Goal: Use online tool/utility: Utilize a website feature to perform a specific function

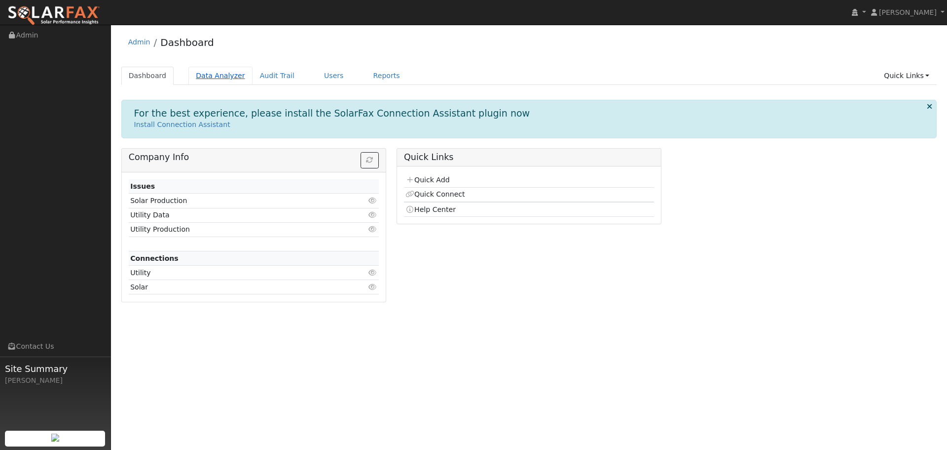
click at [228, 78] on link "Data Analyzer" at bounding box center [220, 76] width 64 height 18
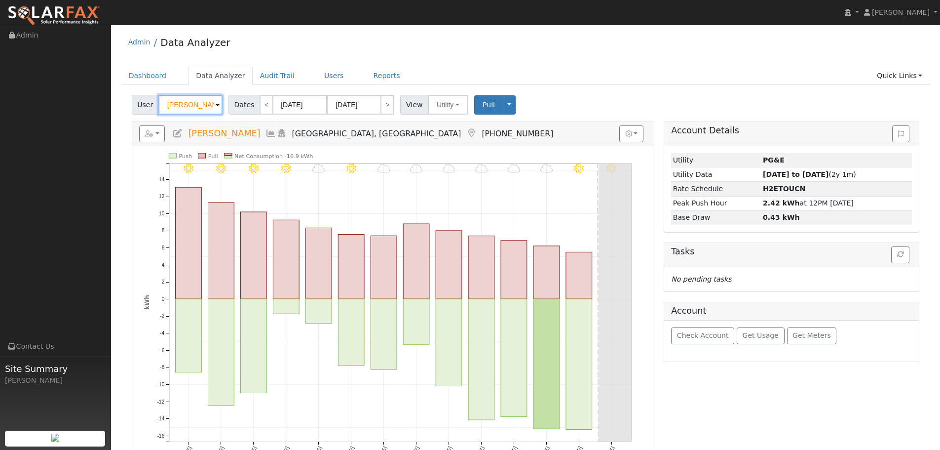
click at [168, 105] on input "[PERSON_NAME]" at bounding box center [190, 105] width 64 height 20
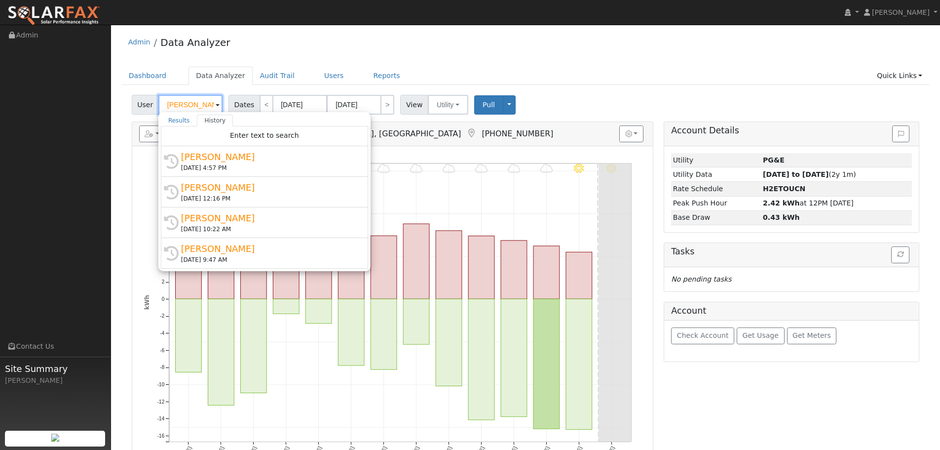
click at [168, 105] on input "[PERSON_NAME]" at bounding box center [190, 105] width 64 height 20
paste input "1417 Hill"
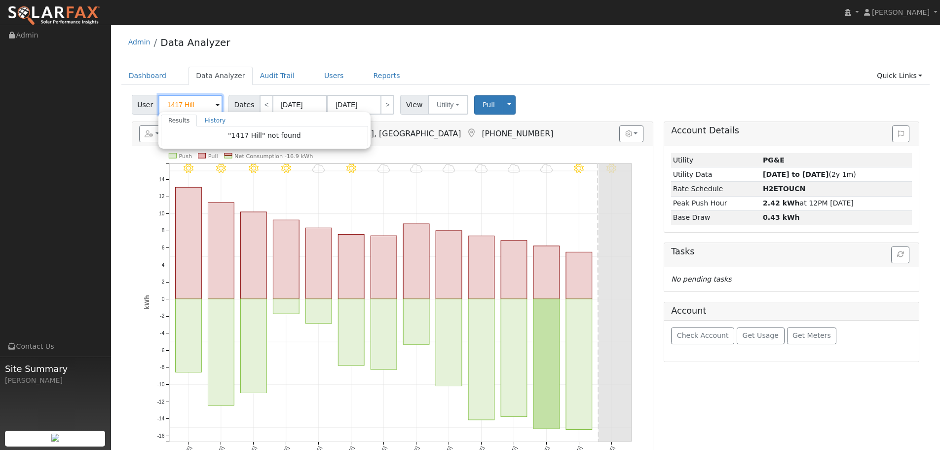
click at [168, 105] on input "1417 Hill" at bounding box center [190, 105] width 64 height 20
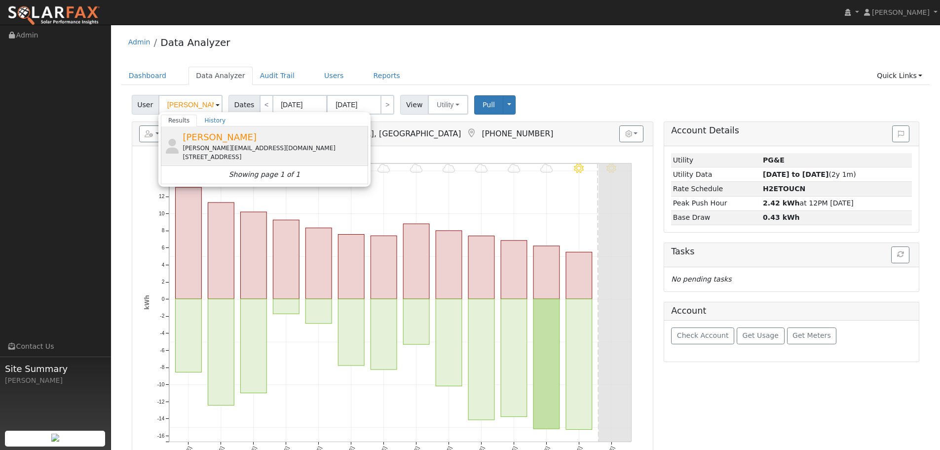
click at [238, 140] on div "Janet Solorio janet@wymanpm.com 1417 Hill Avenue, Napa, CA 94559" at bounding box center [274, 145] width 183 height 31
type input "Janet Solorio"
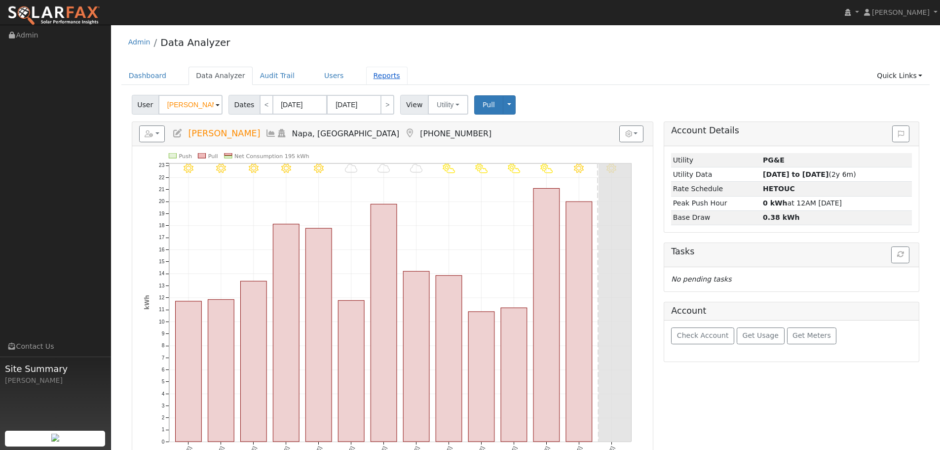
click at [366, 76] on link "Reports" at bounding box center [386, 76] width 41 height 18
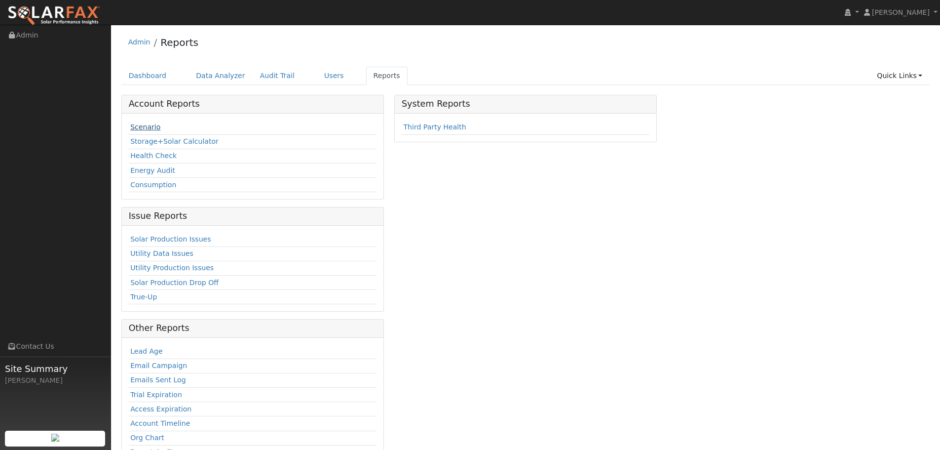
click at [138, 130] on link "Scenario" at bounding box center [145, 127] width 30 height 8
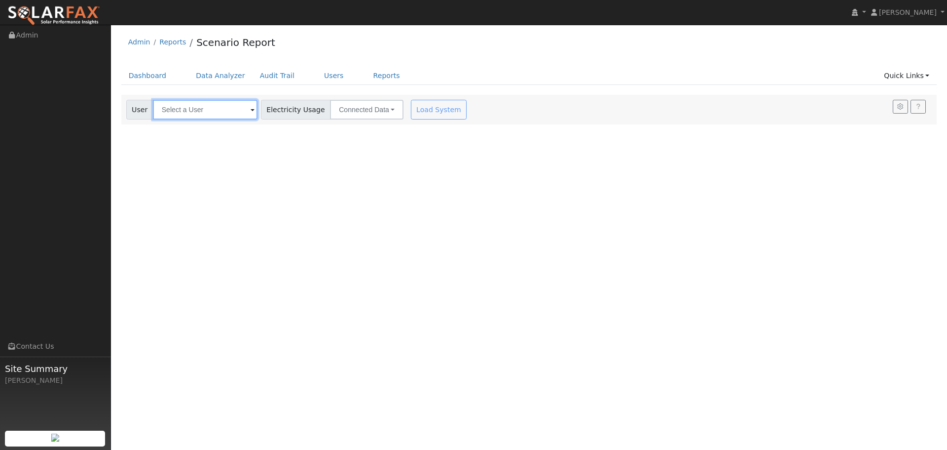
click at [214, 107] on input "text" at bounding box center [205, 110] width 105 height 20
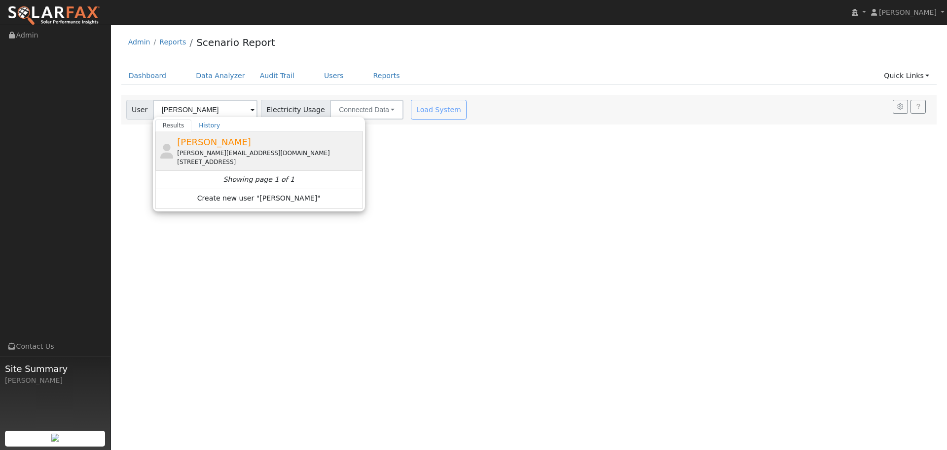
click at [203, 154] on div "[PERSON_NAME][EMAIL_ADDRESS][DOMAIN_NAME]" at bounding box center [268, 153] width 183 height 9
type input "[PERSON_NAME]"
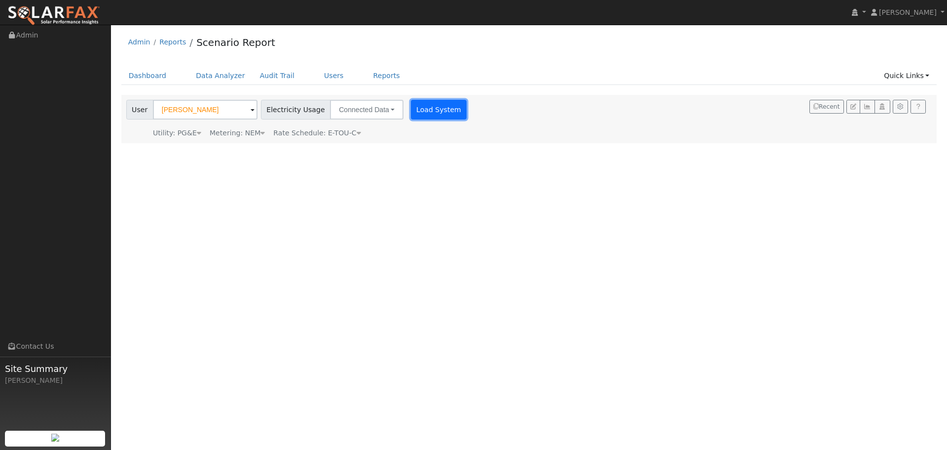
click at [418, 104] on button "Load System" at bounding box center [439, 110] width 56 height 20
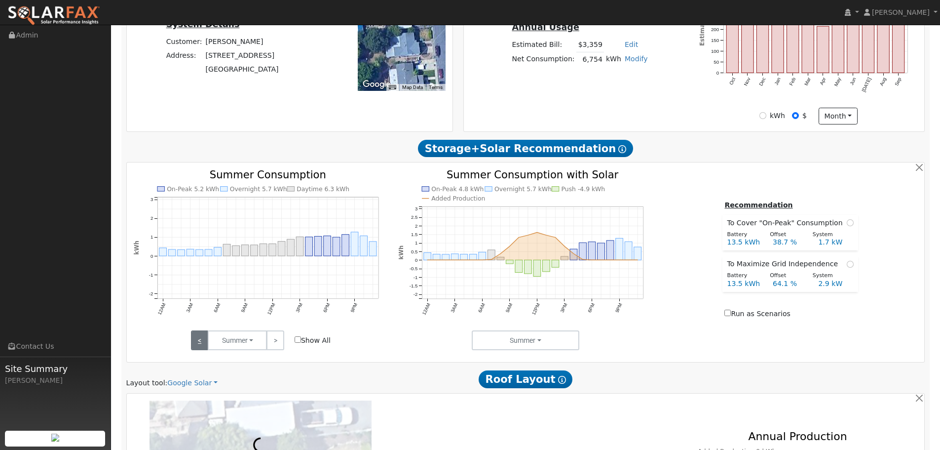
scroll to position [460, 0]
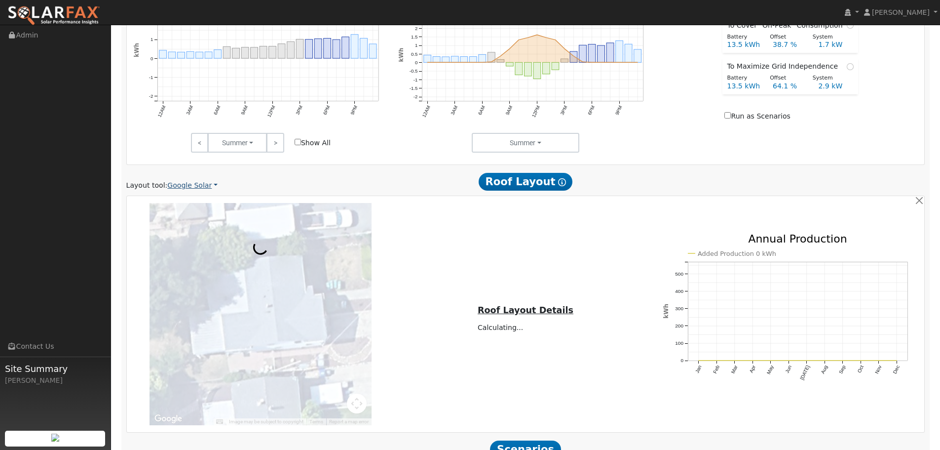
click at [202, 188] on link "Google Solar" at bounding box center [192, 185] width 50 height 10
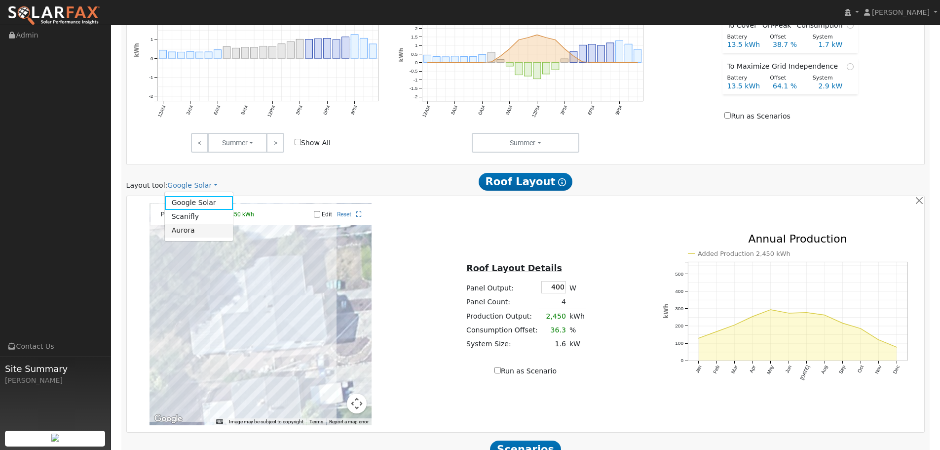
click at [201, 229] on link "Aurora" at bounding box center [199, 231] width 69 height 14
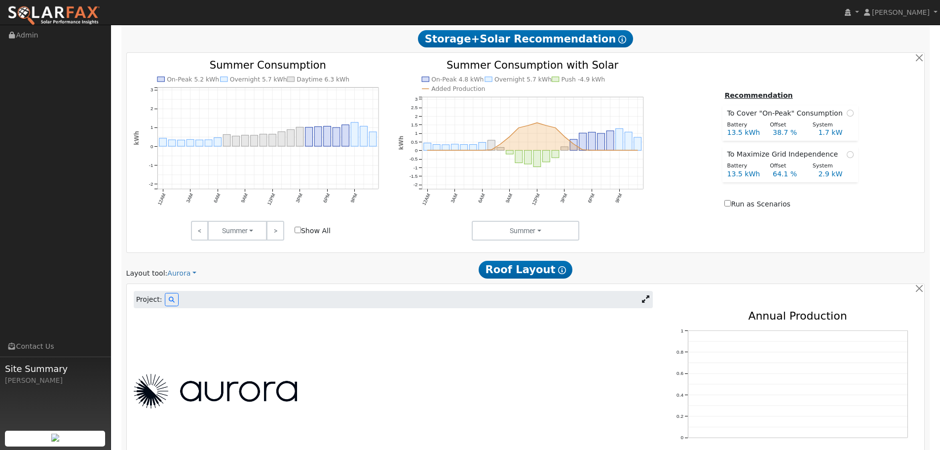
scroll to position [504, 0]
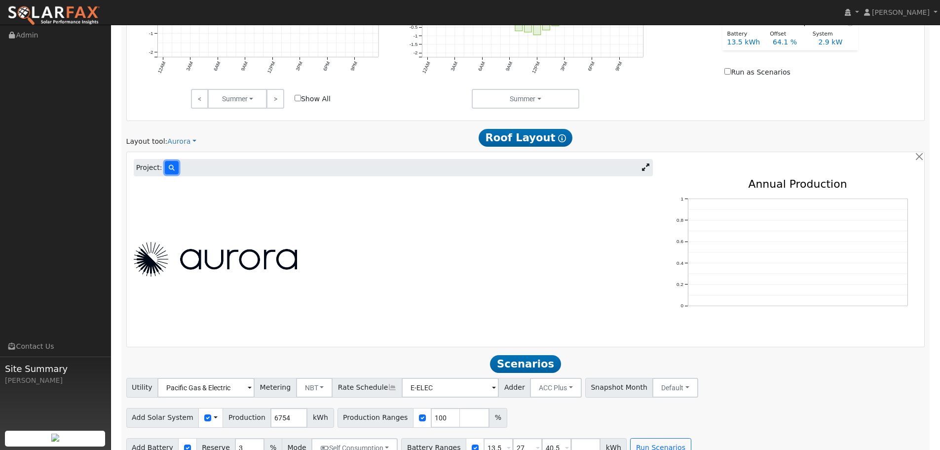
click at [165, 172] on button at bounding box center [172, 167] width 14 height 13
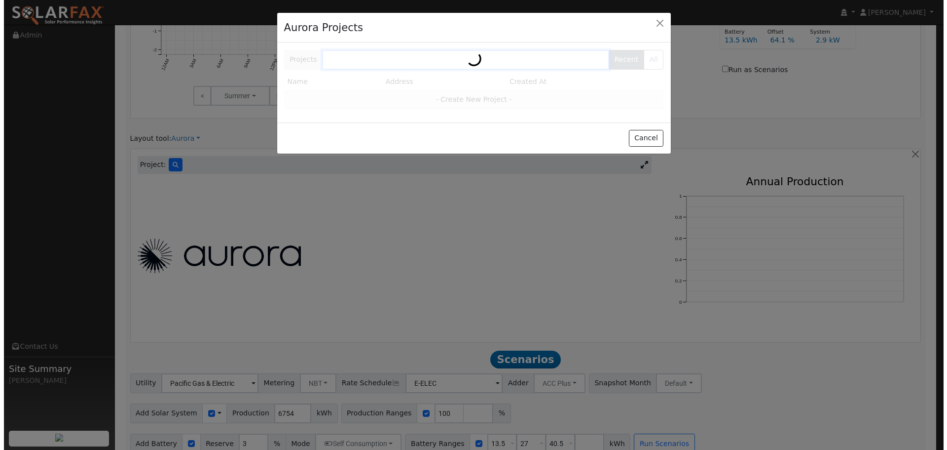
scroll to position [505, 0]
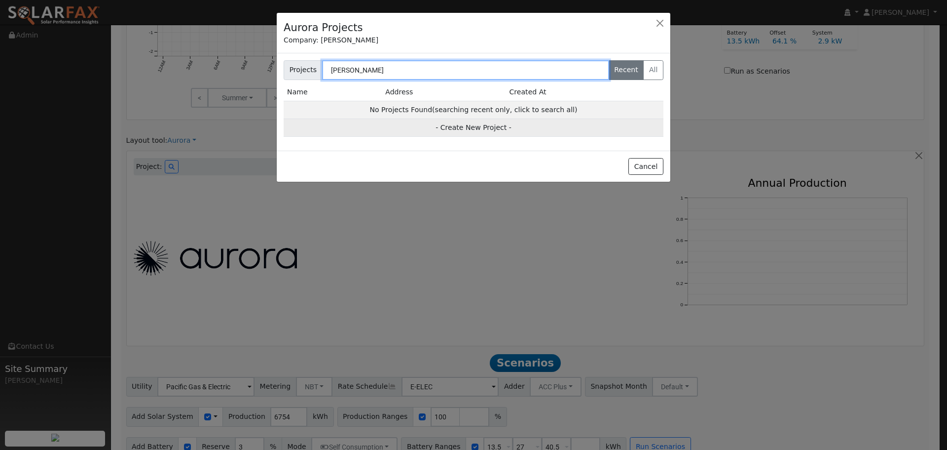
type input "janet solorio"
click at [448, 124] on td "- Create New Project -" at bounding box center [474, 128] width 380 height 18
type input "Janet Solorio"
type input "1417 Hill Avenue"
type input "Napa"
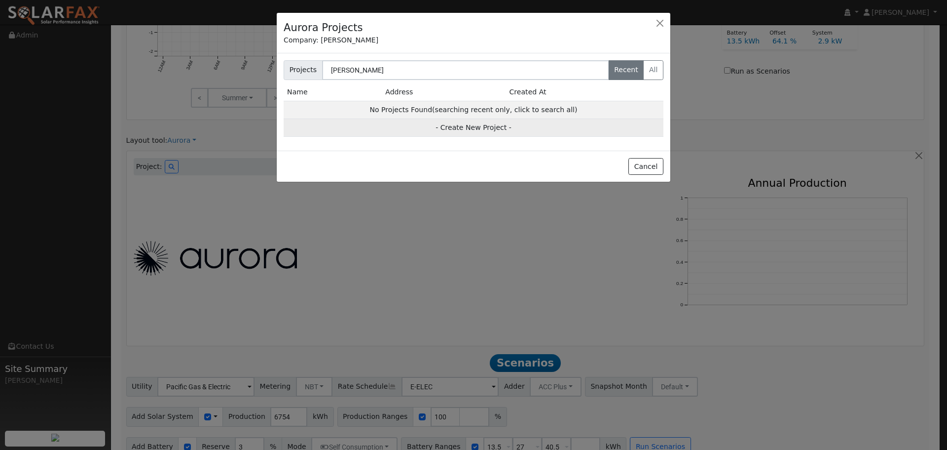
type input "CA"
type input "94559"
type input "Design"
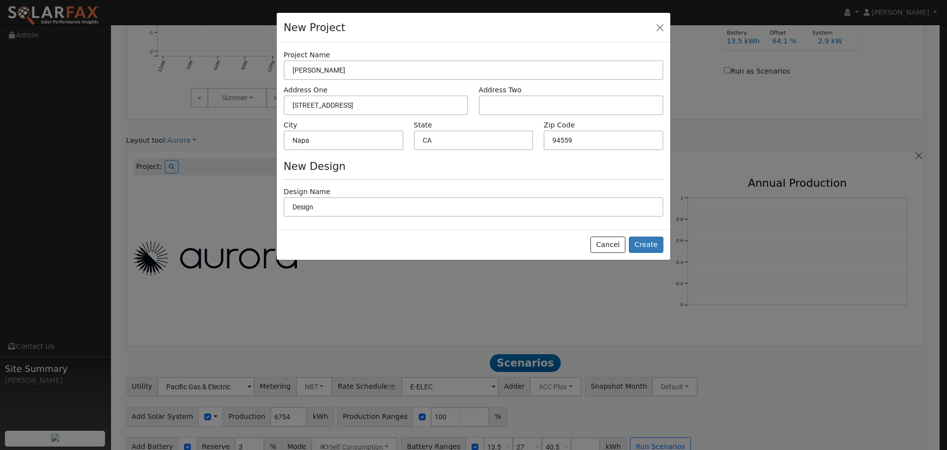
scroll to position [506, 0]
click at [656, 246] on button "Create" at bounding box center [646, 244] width 35 height 17
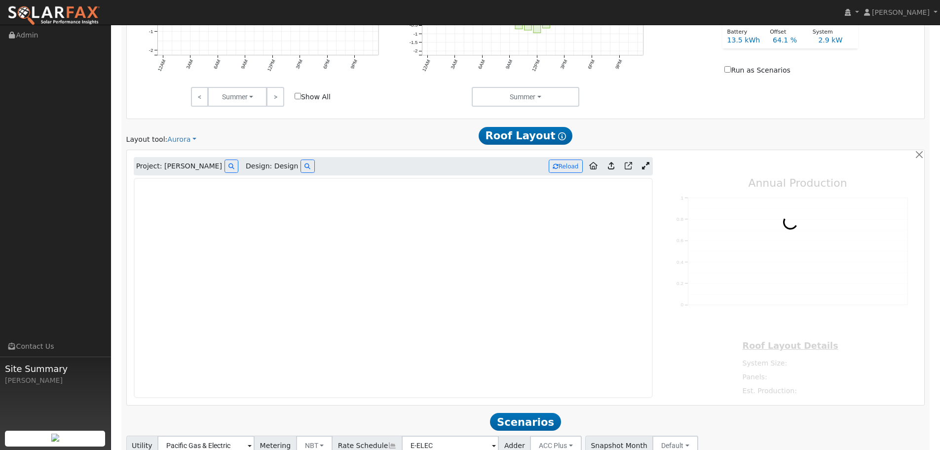
type input "0"
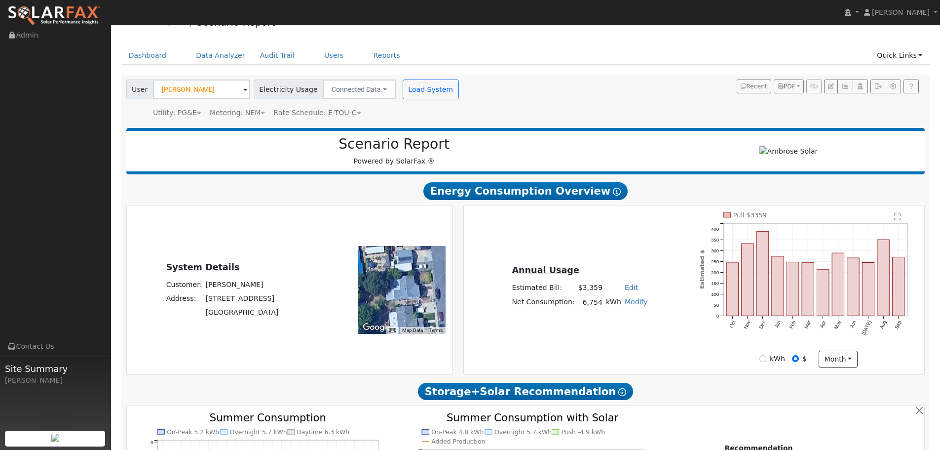
scroll to position [0, 0]
